Goal: Check status: Check status

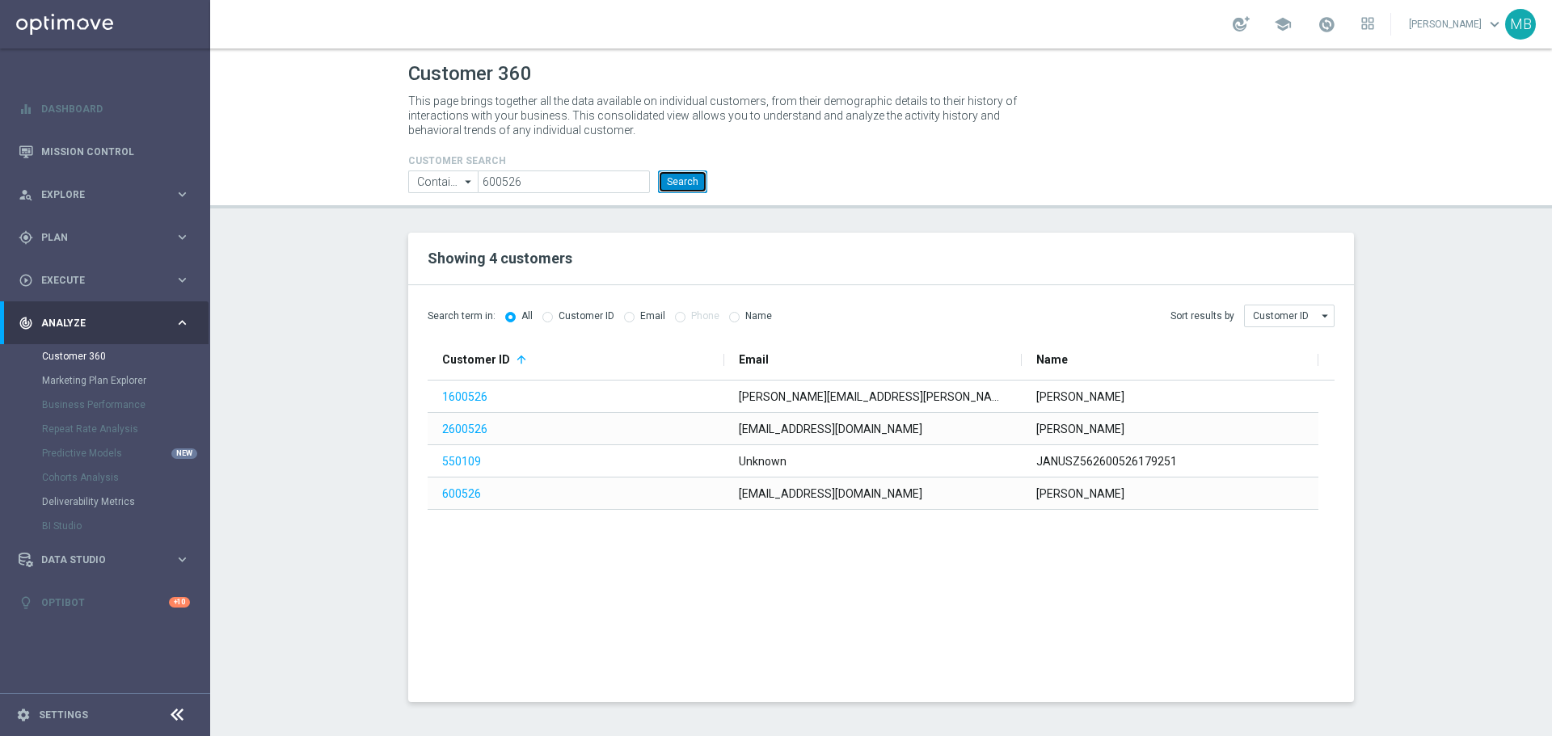
click at [681, 190] on button "Search" at bounding box center [682, 182] width 49 height 23
click at [673, 183] on button "Search" at bounding box center [682, 182] width 49 height 23
click at [691, 184] on button "Search" at bounding box center [682, 182] width 49 height 23
click at [687, 183] on button "Search" at bounding box center [682, 182] width 49 height 23
click at [690, 184] on button "Search" at bounding box center [682, 182] width 49 height 23
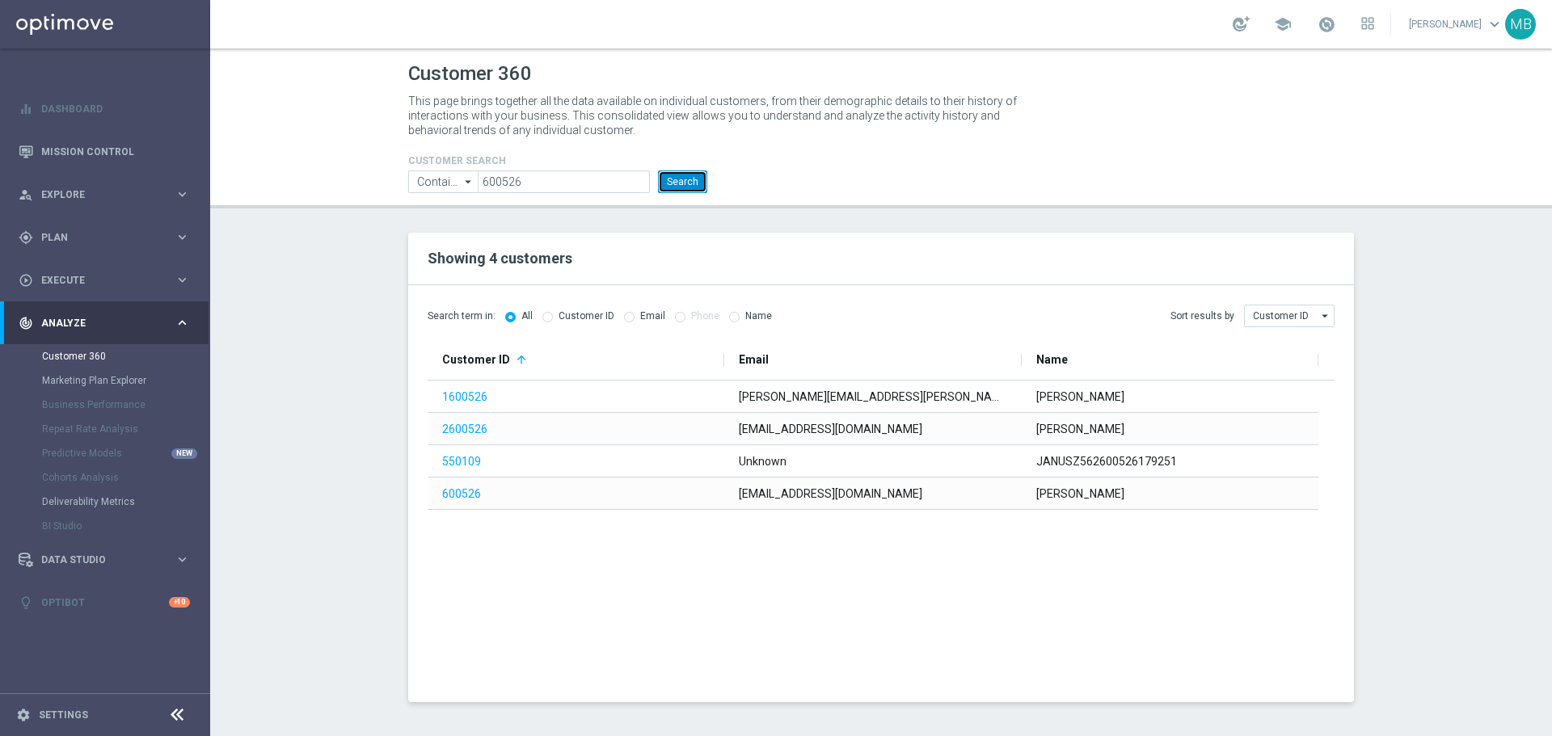
click at [691, 178] on button "Search" at bounding box center [682, 182] width 49 height 23
